Goal: Task Accomplishment & Management: Use online tool/utility

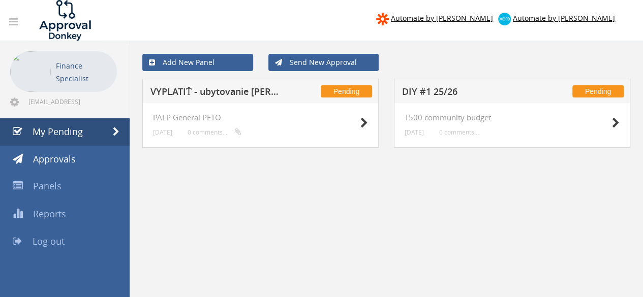
click at [197, 95] on h5 "VYPLATIŤ - ubytovanie [PERSON_NAME]" at bounding box center [216, 93] width 132 height 13
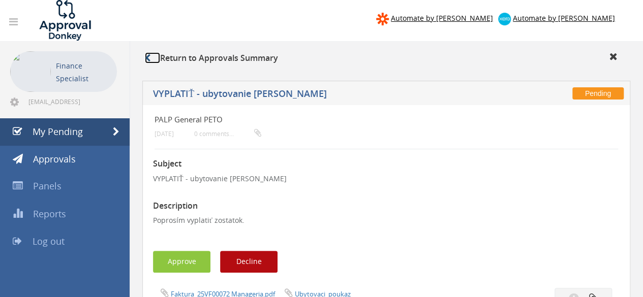
click at [151, 59] on link at bounding box center [152, 57] width 15 height 11
click at [148, 59] on icon at bounding box center [148, 58] width 6 height 8
click at [82, 119] on link "My Pending" at bounding box center [65, 131] width 130 height 27
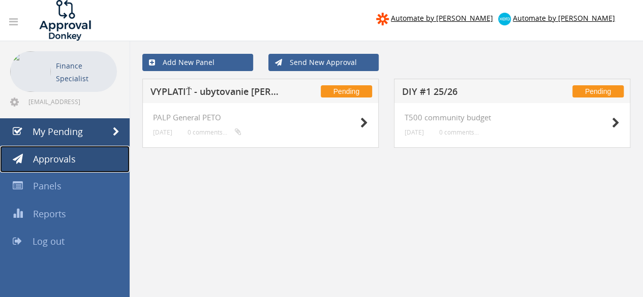
click at [63, 160] on span "Approvals" at bounding box center [54, 159] width 43 height 12
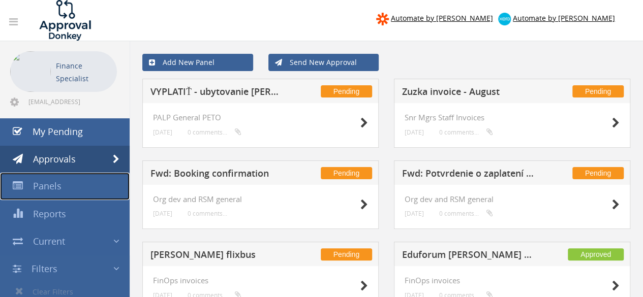
click at [47, 192] on span "Panels" at bounding box center [47, 186] width 28 height 12
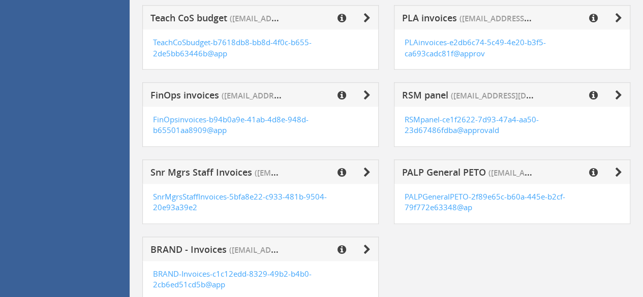
scroll to position [443, 0]
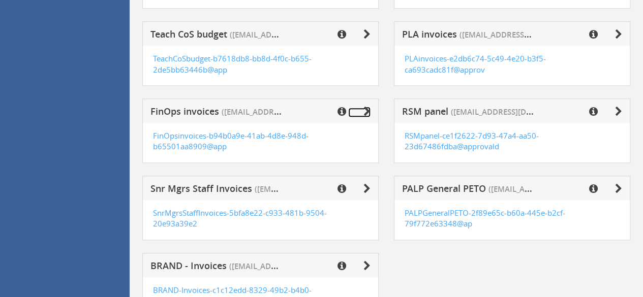
click at [369, 108] on icon at bounding box center [366, 112] width 7 height 10
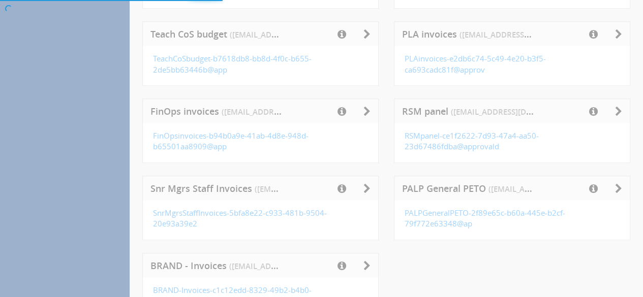
scroll to position [41, 0]
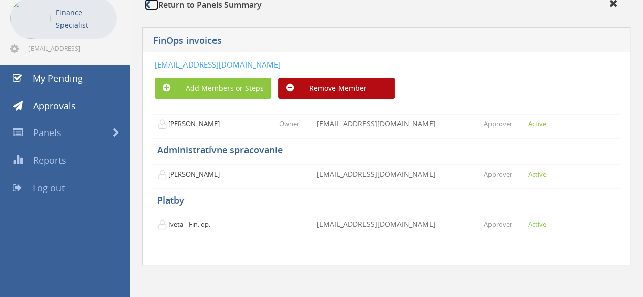
click at [151, 9] on link at bounding box center [151, 4] width 13 height 11
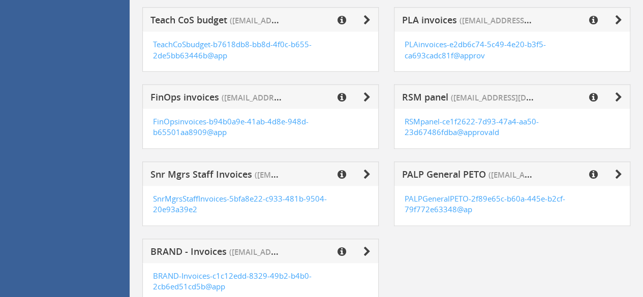
scroll to position [494, 0]
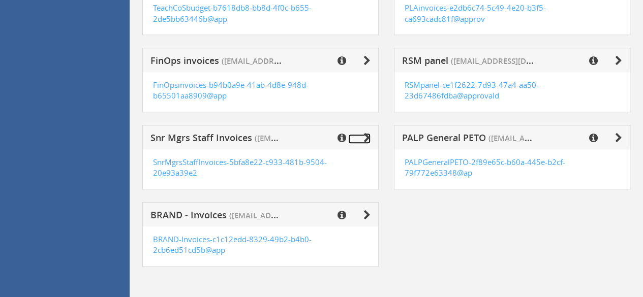
click at [365, 136] on icon at bounding box center [366, 138] width 7 height 10
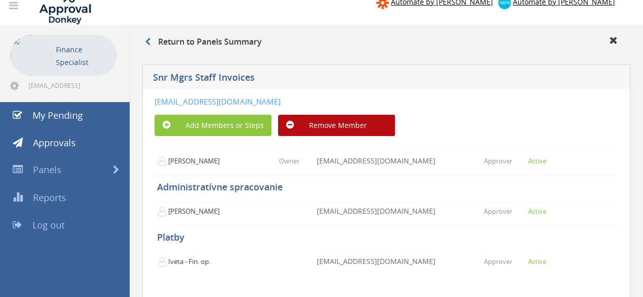
scroll to position [3, 0]
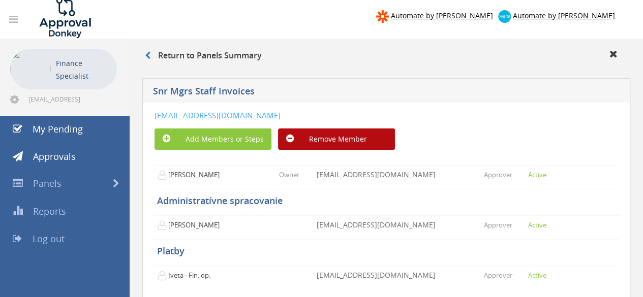
drag, startPoint x: 472, startPoint y: 113, endPoint x: 152, endPoint y: 119, distance: 319.2
click at [152, 119] on div "SnrMgrsStaffInvoices-5bfa8e22-c933-481b-9504-20e93a39e2a8@approvaldonkey.com Ad…" at bounding box center [386, 210] width 488 height 214
copy link "SnrMgrsStaffInvoices-5bfa8e22-c933-481b-9504-20e93a39e2a8@approvaldonkey.com"
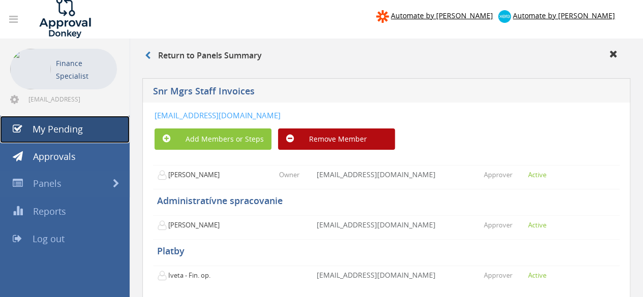
click at [71, 131] on span "My Pending" at bounding box center [58, 129] width 50 height 12
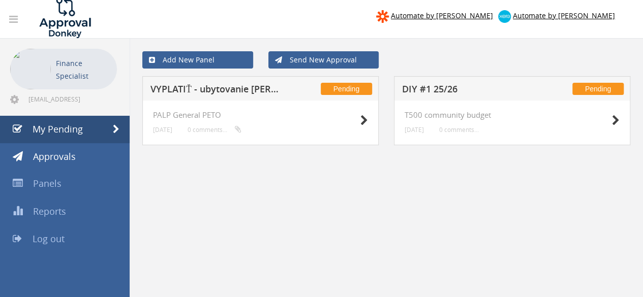
click at [207, 91] on h5 "VYPLATIŤ - ubytovanie [PERSON_NAME]" at bounding box center [216, 90] width 132 height 13
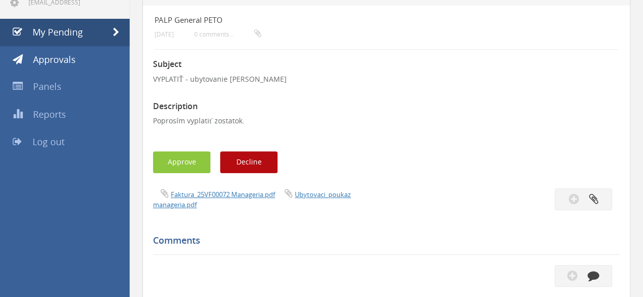
scroll to position [102, 0]
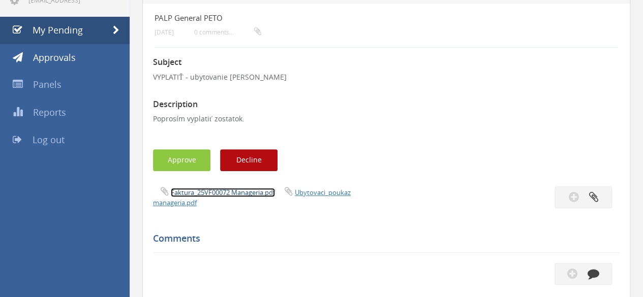
click at [233, 195] on link "Faktura_25VF00072 Manageria.pdf" at bounding box center [223, 192] width 104 height 9
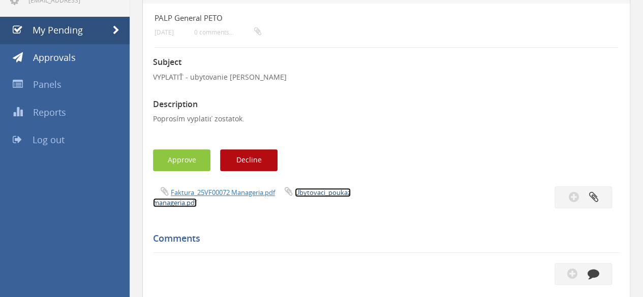
click at [332, 193] on link "Ubytovaci_poukaz manageria.pdf" at bounding box center [252, 197] width 198 height 19
click at [312, 194] on link "Ubytovaci_poukaz manageria.pdf" at bounding box center [252, 197] width 198 height 19
click at [185, 157] on button "Approve" at bounding box center [181, 160] width 57 height 22
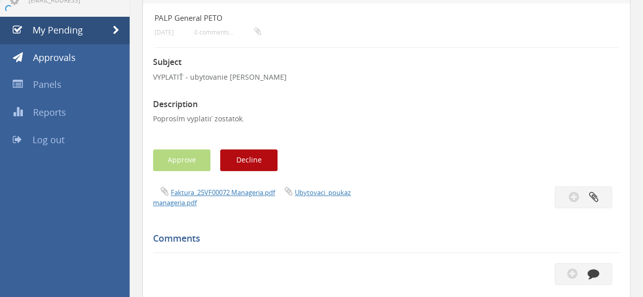
scroll to position [41, 0]
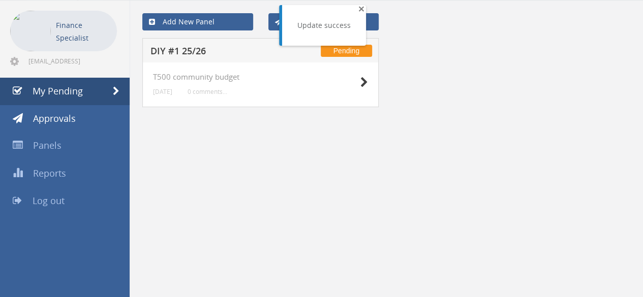
click at [356, 10] on div "Update success × Close" at bounding box center [324, 25] width 84 height 41
